Goal: Task Accomplishment & Management: Manage account settings

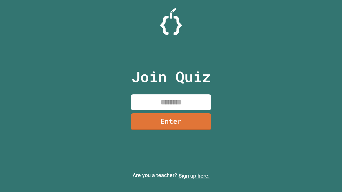
click at [194, 176] on link "Sign up here." at bounding box center [194, 176] width 31 height 6
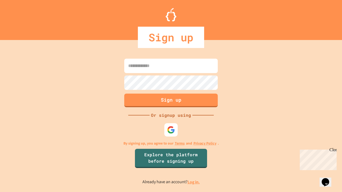
click at [194, 182] on link "Log in." at bounding box center [194, 183] width 12 height 6
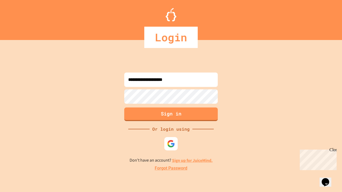
type input "**********"
